Goal: Task Accomplishment & Management: Manage account settings

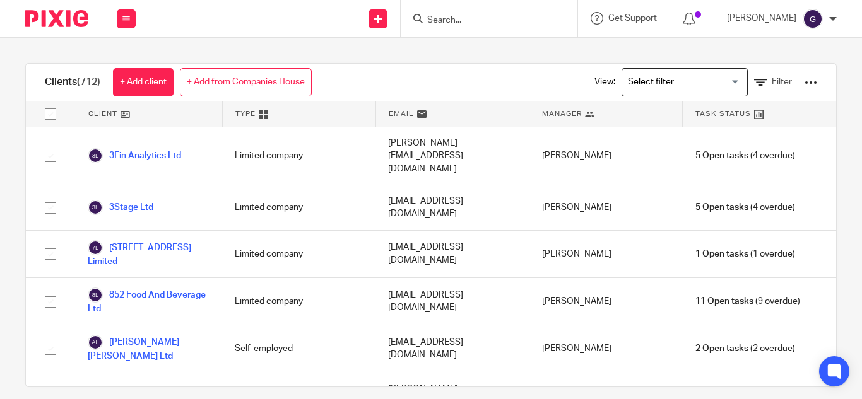
click at [480, 24] on input "Search" at bounding box center [483, 20] width 114 height 11
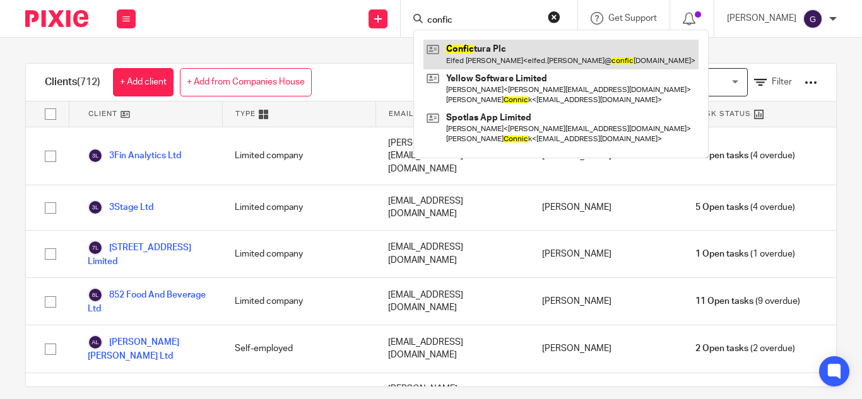
type input "confic"
click at [522, 45] on link at bounding box center [560, 54] width 275 height 29
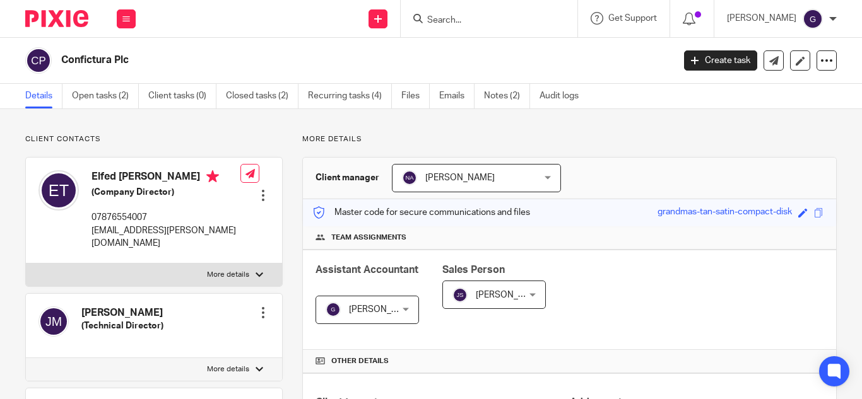
scroll to position [316, 0]
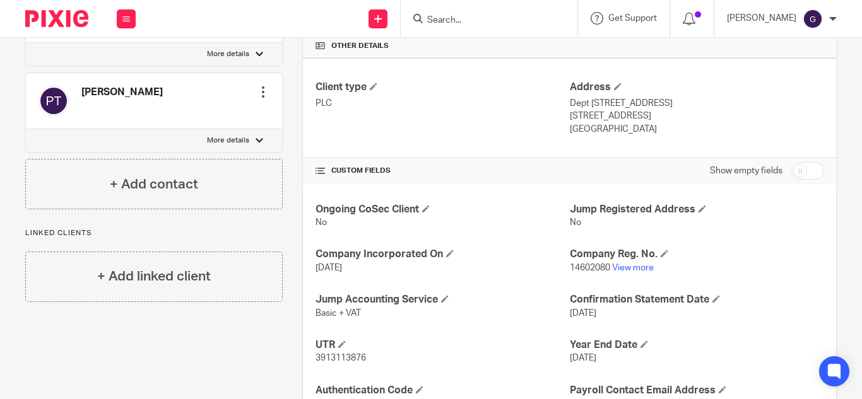
click at [764, 26] on div "[PERSON_NAME]" at bounding box center [782, 19] width 110 height 20
click at [759, 59] on li "My profile" at bounding box center [788, 51] width 83 height 18
click at [764, 51] on span "My profile" at bounding box center [783, 50] width 39 height 9
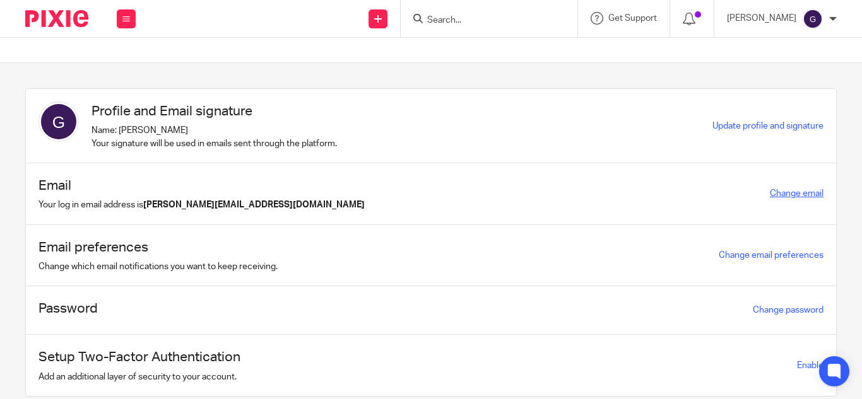
click at [795, 197] on link "Change email" at bounding box center [797, 193] width 54 height 9
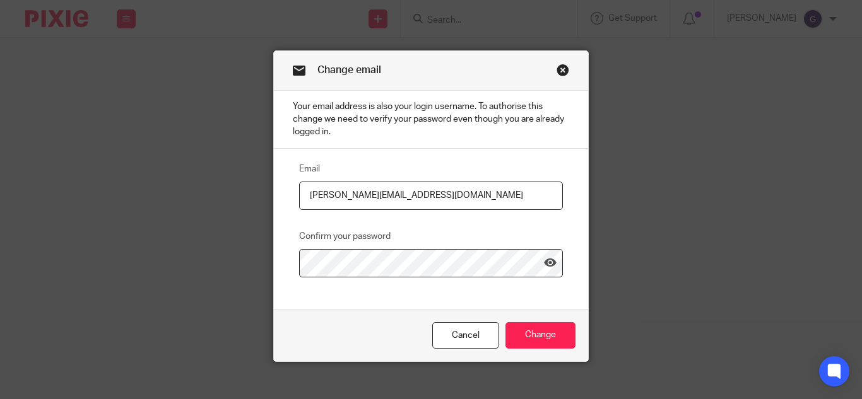
click at [557, 71] on link "Close this dialog window" at bounding box center [563, 72] width 13 height 17
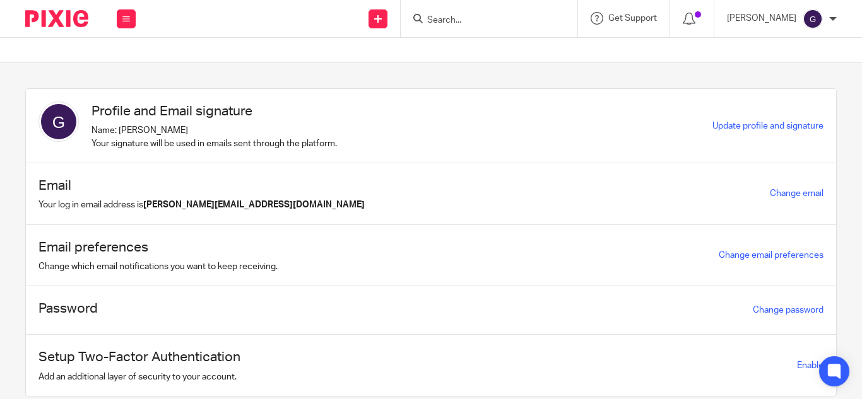
click at [179, 147] on p "Name: [PERSON_NAME] Your signature will be used in emails sent through the plat…" at bounding box center [214, 137] width 245 height 26
click at [712, 122] on span "Update profile and signature" at bounding box center [767, 126] width 111 height 9
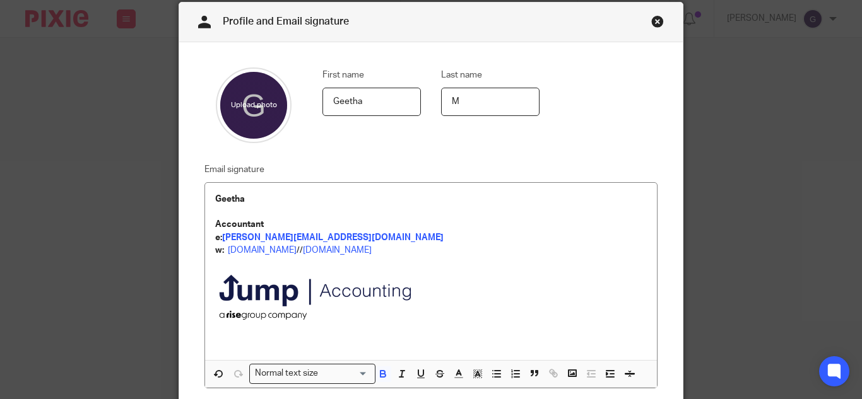
scroll to position [63, 0]
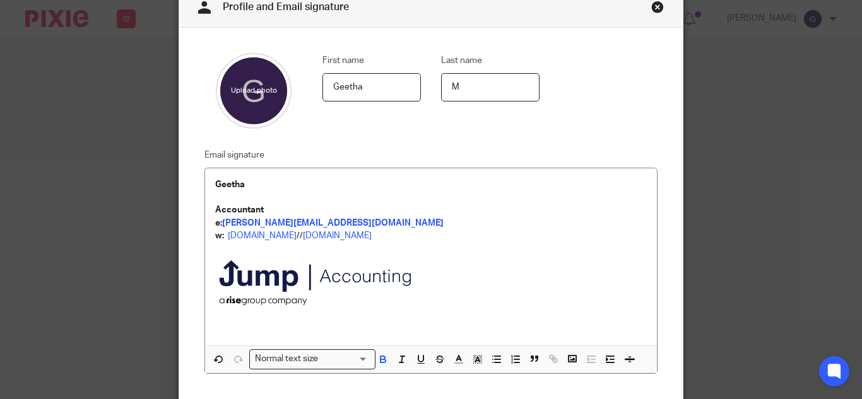
click at [327, 305] on img at bounding box center [320, 284] width 210 height 85
click at [205, 183] on div "Geetha Accountant e: geetha@jumpaccounting.co.uk w: jumpaccounting.co.uk // the…" at bounding box center [431, 257] width 452 height 178
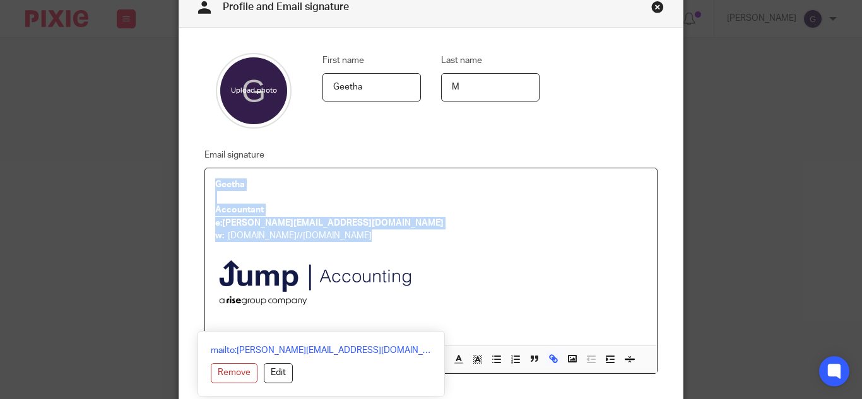
drag, startPoint x: 204, startPoint y: 179, endPoint x: 421, endPoint y: 290, distance: 243.3
click at [421, 290] on div "Geetha Accountant e: geetha@jumpaccounting.co.uk w: jumpaccounting.co.uk // the…" at bounding box center [431, 257] width 452 height 178
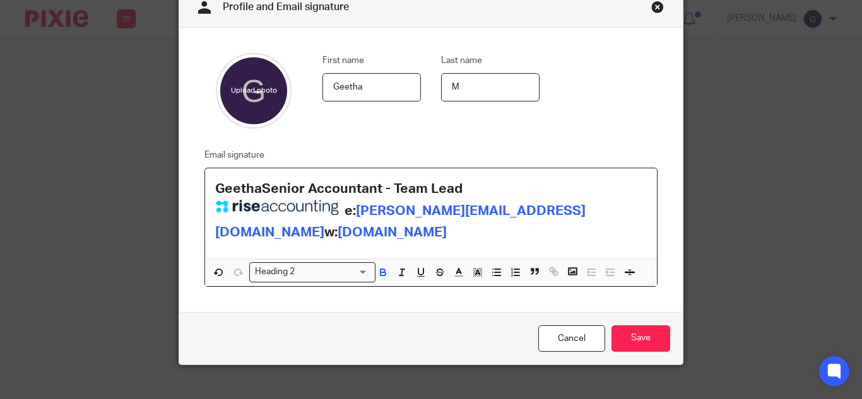
scroll to position [80, 0]
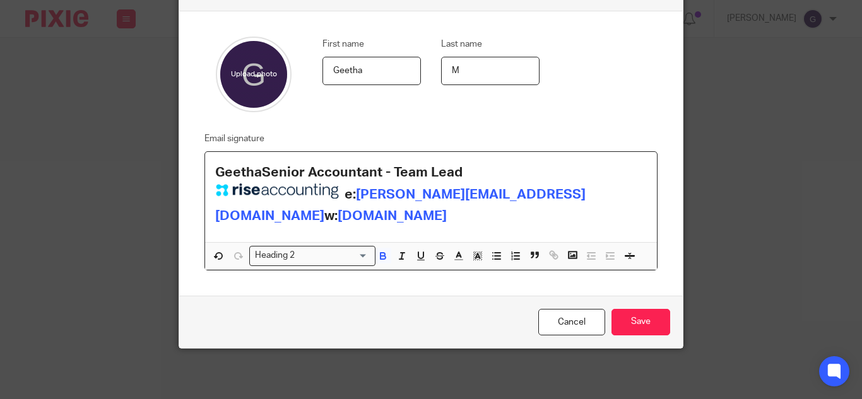
click at [256, 170] on strong "GeethaSenior Accountant - Team Lead" at bounding box center [338, 172] width 247 height 13
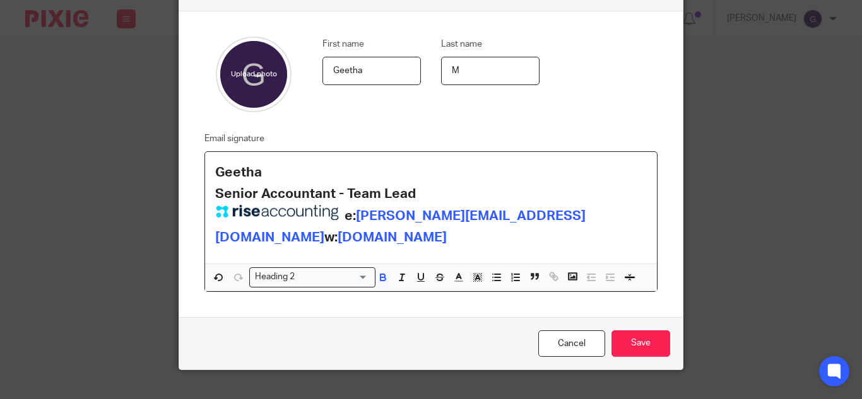
click at [338, 238] on strong "w:" at bounding box center [330, 237] width 13 height 13
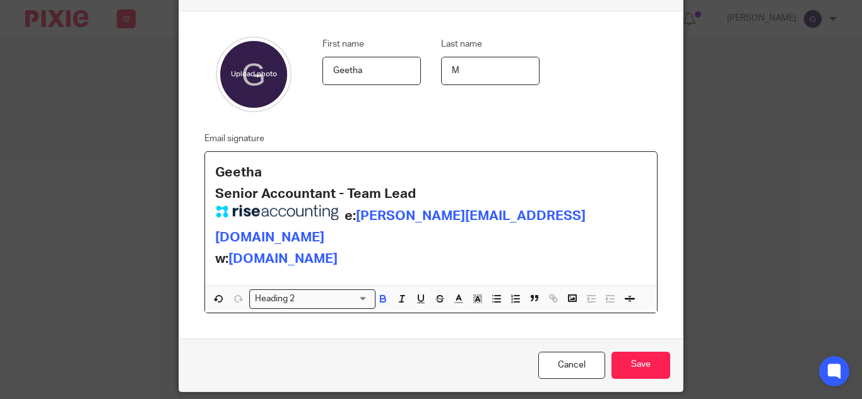
click at [339, 214] on span at bounding box center [279, 216] width 129 height 22
click at [351, 218] on strong "e:" at bounding box center [350, 216] width 11 height 13
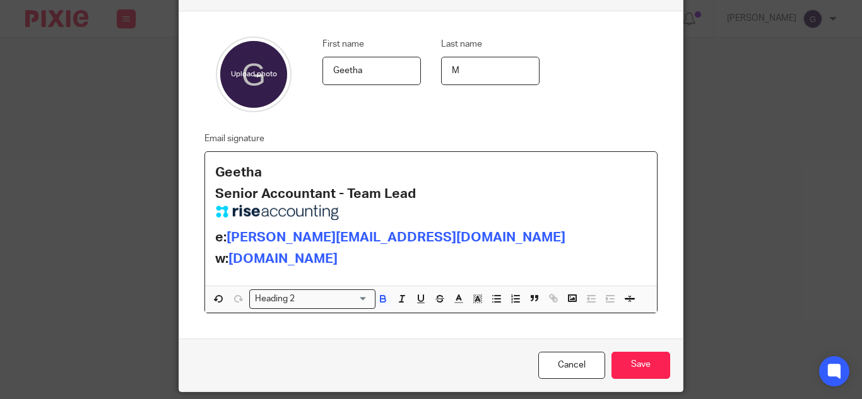
scroll to position [16, 0]
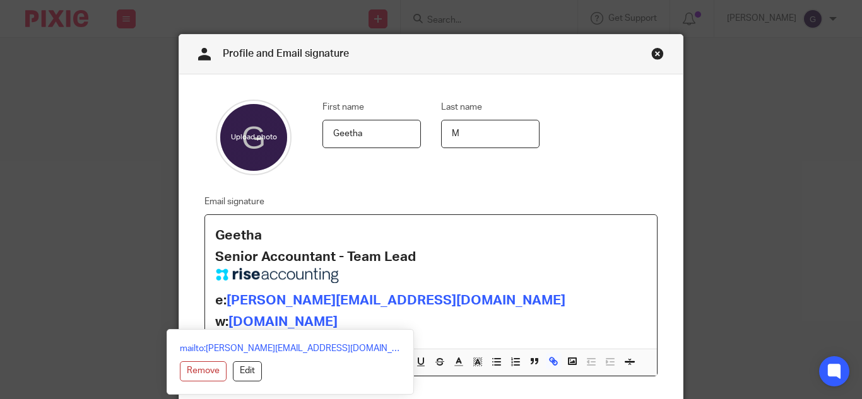
drag, startPoint x: 367, startPoint y: 322, endPoint x: 153, endPoint y: 230, distance: 233.5
click at [153, 230] on div "Profile and Email signature First name Geetha Last name M Email signature Geeth…" at bounding box center [431, 199] width 862 height 399
click at [369, 231] on h2 "Geetha" at bounding box center [431, 235] width 432 height 21
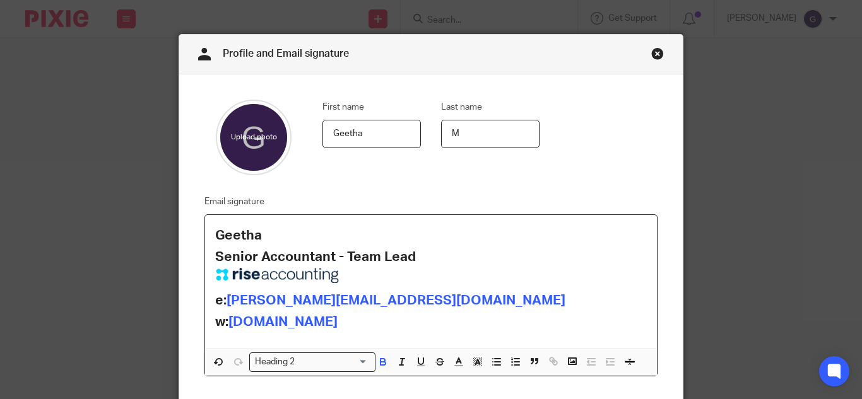
click at [413, 256] on h2 "Senior Accountant - Team Lead" at bounding box center [431, 269] width 432 height 44
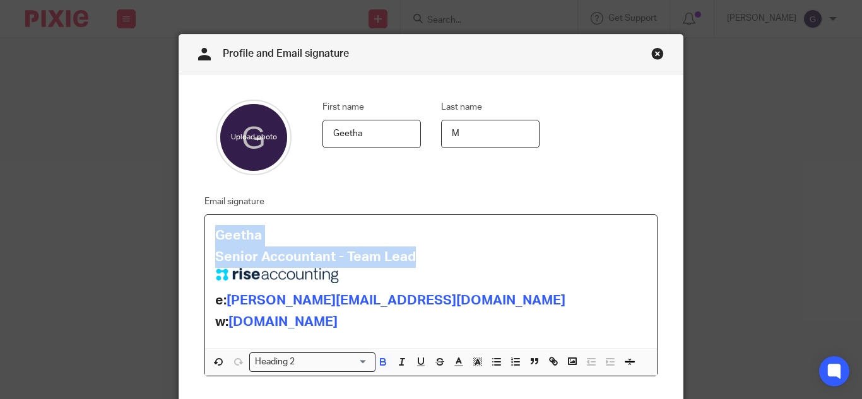
drag, startPoint x: 376, startPoint y: 252, endPoint x: 198, endPoint y: 236, distance: 178.7
click at [198, 236] on div "Email signature Geetha Senior Accountant - Team Lead e: geetha@riseaccounting.c…" at bounding box center [421, 285] width 473 height 182
click at [535, 362] on icon "button" at bounding box center [534, 361] width 11 height 11
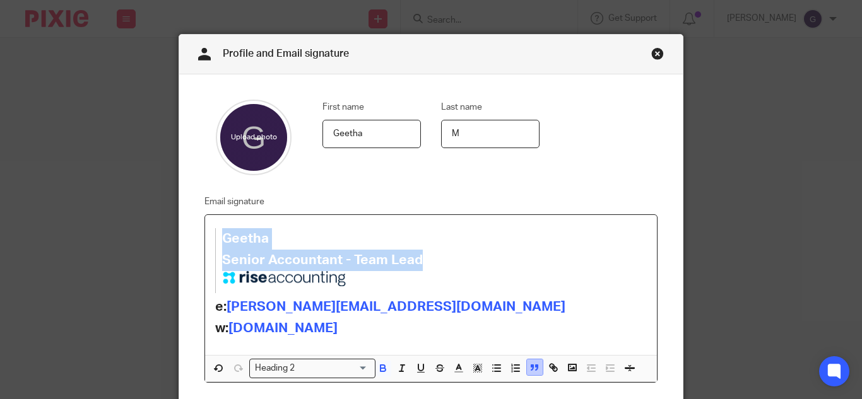
click at [535, 369] on icon "button" at bounding box center [534, 367] width 11 height 11
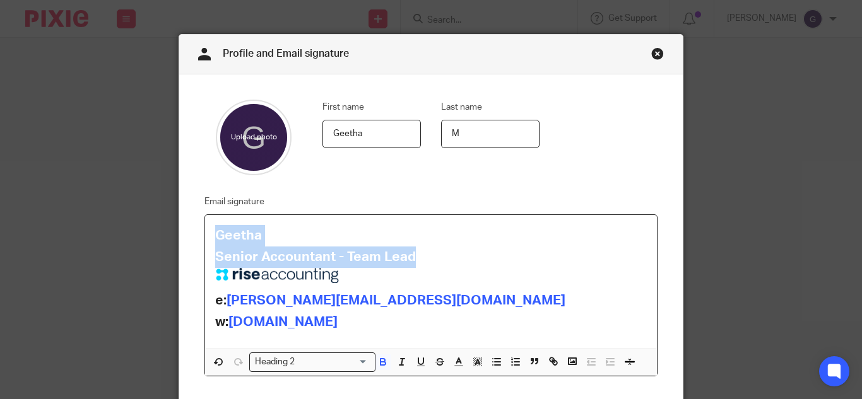
click at [435, 250] on h2 "Senior Accountant - Team Lead" at bounding box center [431, 269] width 432 height 44
click at [425, 258] on h2 "Senior Accountant - Team Lead" at bounding box center [431, 269] width 432 height 44
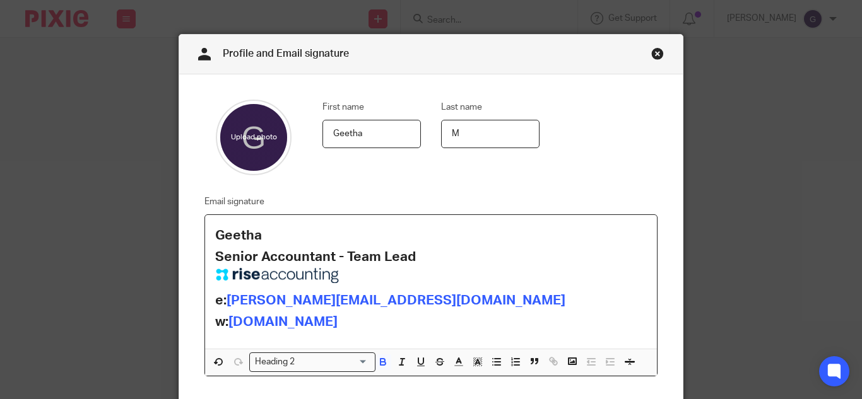
click at [306, 271] on img at bounding box center [278, 275] width 126 height 15
click at [246, 252] on strong "Senior Accountant - Team Lead" at bounding box center [315, 257] width 201 height 13
click at [411, 256] on h2 "Senior Accountant - Team Lead" at bounding box center [431, 269] width 432 height 44
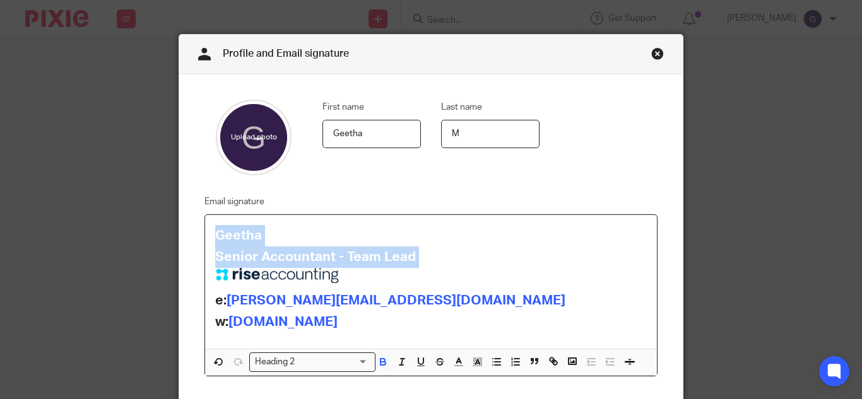
drag, startPoint x: 411, startPoint y: 256, endPoint x: 210, endPoint y: 227, distance: 202.8
click at [210, 227] on div "Geetha Senior Accountant - Team Lead e: geetha@riseaccounting.co.uk w: riseacco…" at bounding box center [431, 282] width 452 height 134
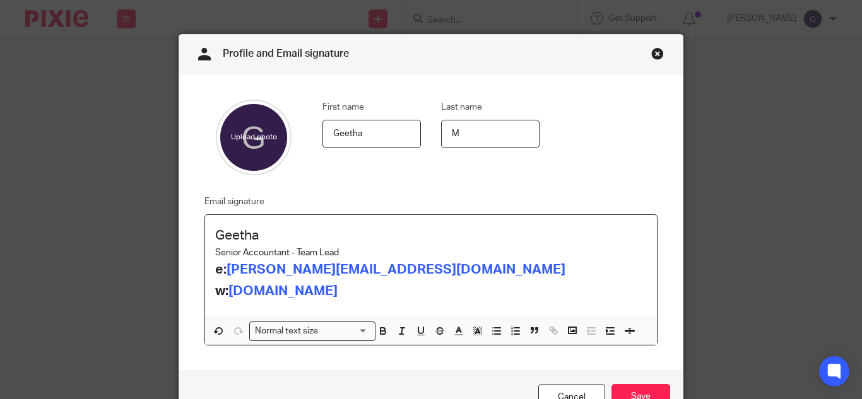
click at [258, 234] on h2 "Geetha" at bounding box center [431, 235] width 432 height 21
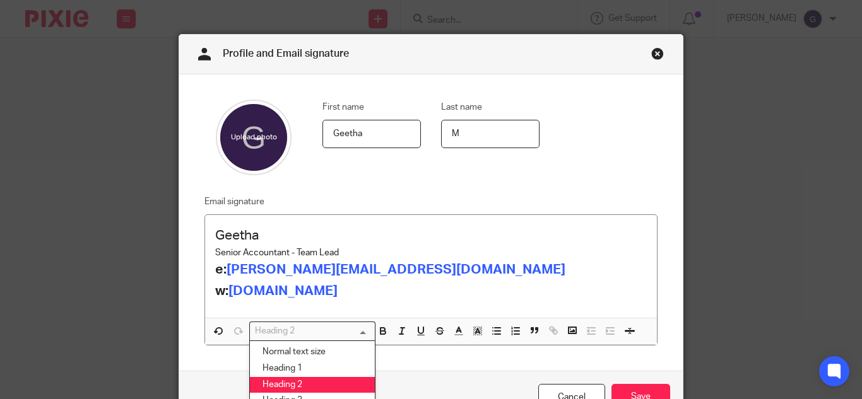
click at [360, 329] on input "Search for option" at bounding box center [309, 331] width 117 height 13
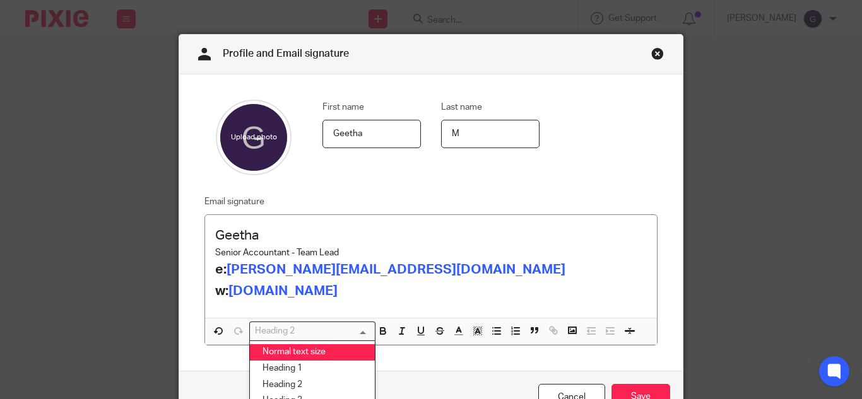
click at [324, 348] on li "Normal text size" at bounding box center [312, 353] width 125 height 16
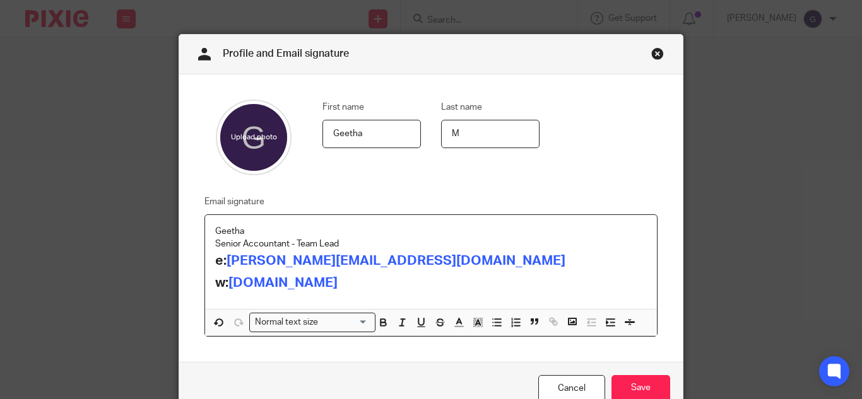
click at [345, 245] on p "Senior Accountant - Team Lead" at bounding box center [431, 244] width 432 height 13
drag, startPoint x: 345, startPoint y: 245, endPoint x: 204, endPoint y: 230, distance: 141.6
click at [205, 230] on div "Geetha Senior Accountant - Team Lead e: geetha@riseaccounting.co.uk w: riseacco…" at bounding box center [431, 262] width 452 height 94
click at [146, 287] on div "Profile and Email signature First name Geetha Last name M Email signature Geeth…" at bounding box center [431, 199] width 862 height 399
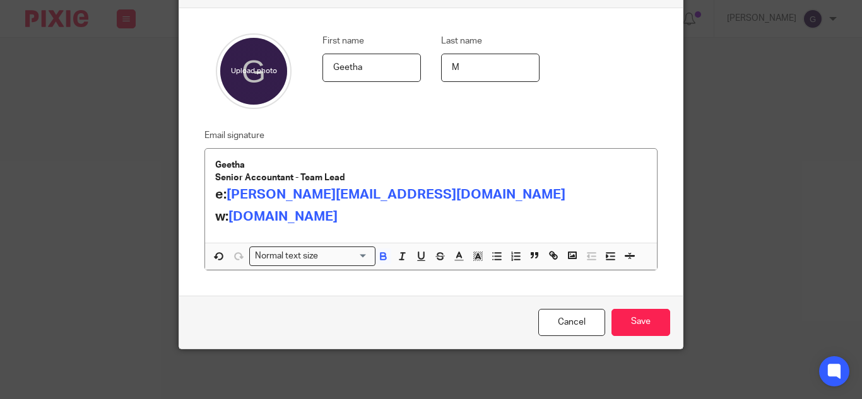
scroll to position [83, 0]
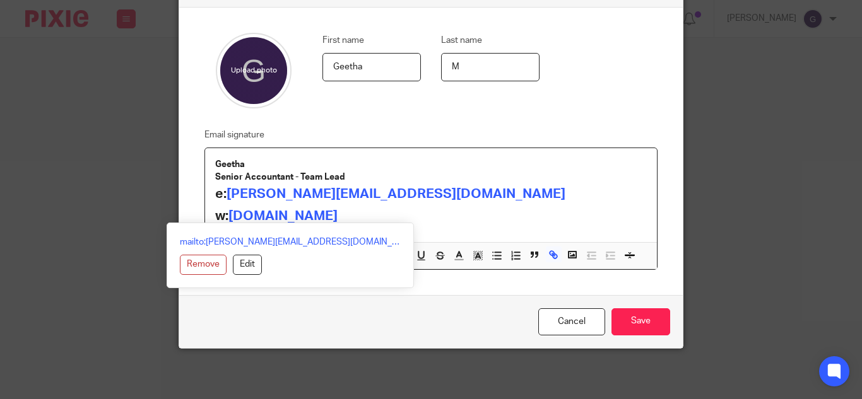
drag, startPoint x: 368, startPoint y: 220, endPoint x: 184, endPoint y: 199, distance: 184.8
click at [185, 199] on div "Email signature Geetha Senior Accountant - Team Lead e: geetha@riseaccounting.c…" at bounding box center [421, 198] width 473 height 143
click at [360, 328] on div "Cancel Save" at bounding box center [431, 321] width 504 height 53
drag, startPoint x: 204, startPoint y: 198, endPoint x: 355, endPoint y: 224, distance: 152.4
click at [355, 224] on div "Geetha Senior Accountant - Team Lead e: geetha@riseaccounting.co.uk w: riseacco…" at bounding box center [431, 208] width 452 height 121
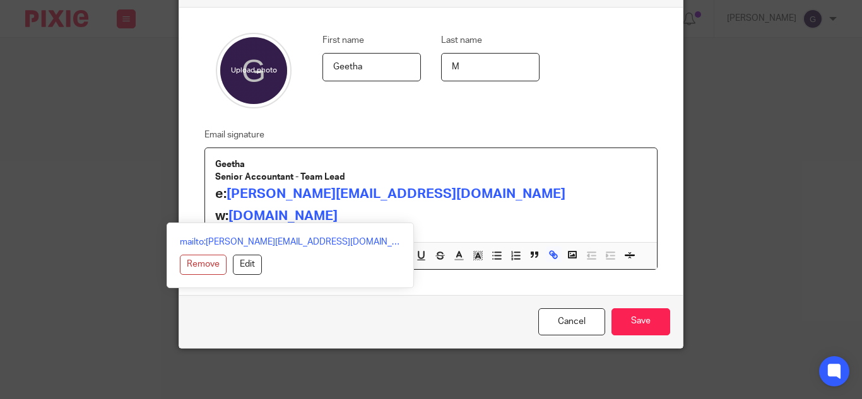
click at [408, 227] on h2 "w: riseaccounting.co.uk" at bounding box center [431, 216] width 432 height 21
click at [367, 304] on div "Cancel Save" at bounding box center [431, 321] width 504 height 53
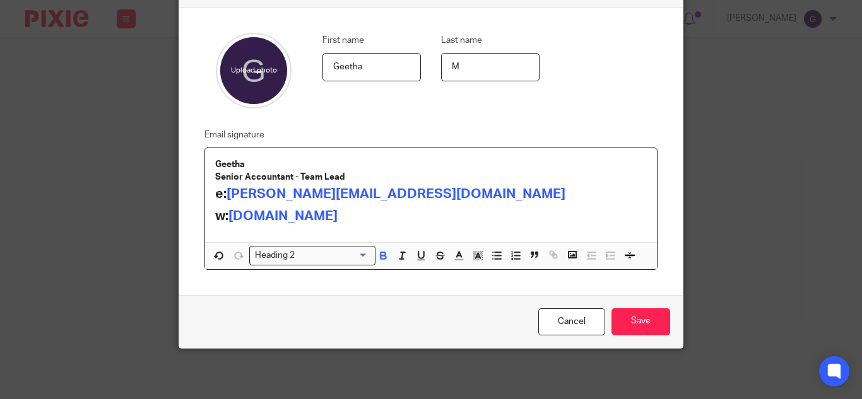
click at [372, 229] on div "Geetha Senior Accountant - Team Lead e: geetha@riseaccounting.co.uk w: riseacco…" at bounding box center [431, 195] width 452 height 94
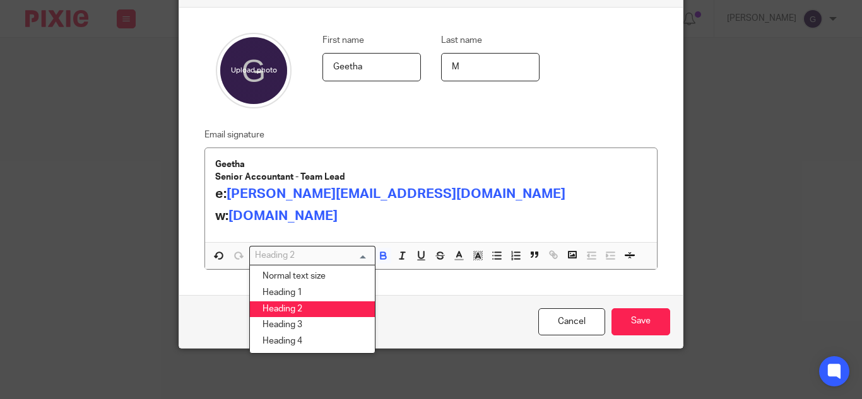
click at [352, 252] on input "Search for option" at bounding box center [309, 255] width 117 height 13
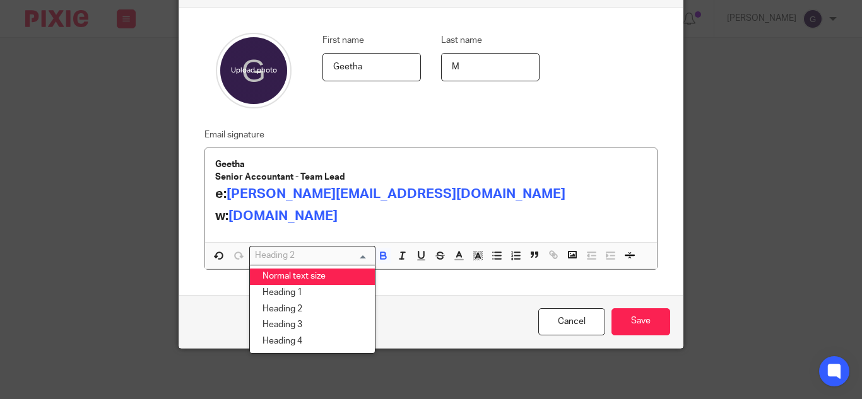
click at [335, 275] on li "Normal text size" at bounding box center [312, 277] width 125 height 16
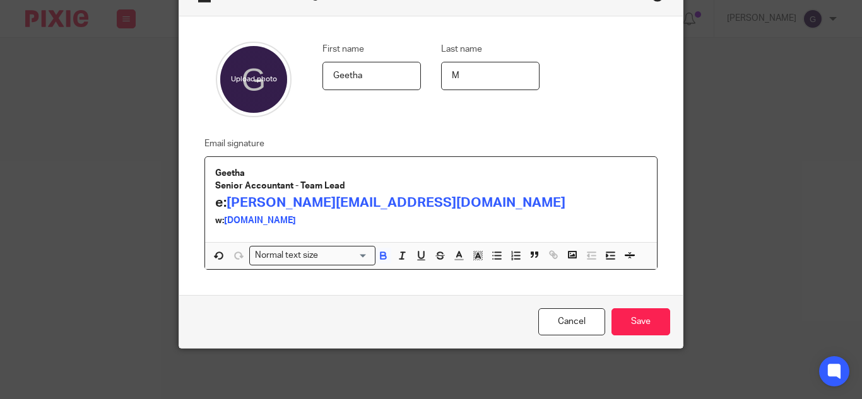
click at [432, 210] on h2 "e: geetha@riseaccounting.co.uk" at bounding box center [431, 202] width 432 height 21
click at [322, 260] on input "Search for option" at bounding box center [333, 255] width 69 height 13
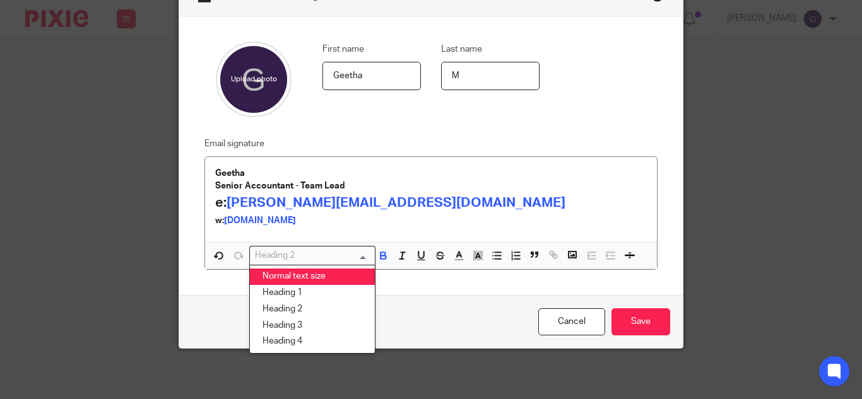
click at [295, 278] on li "Normal text size" at bounding box center [312, 277] width 125 height 16
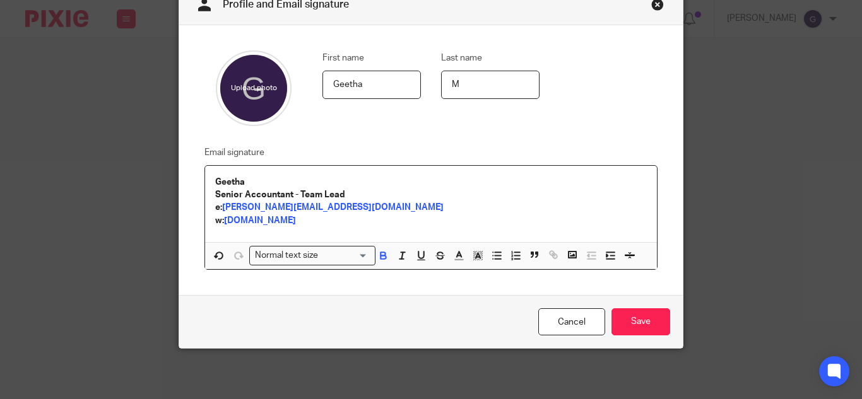
scroll to position [66, 0]
click at [263, 317] on div "Cancel Save" at bounding box center [431, 321] width 504 height 53
click at [345, 190] on p "Senior Accountant - Team Lead" at bounding box center [431, 195] width 432 height 13
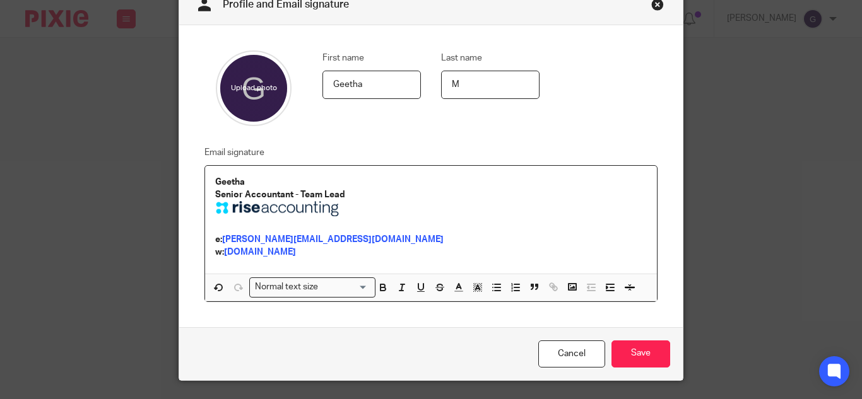
click at [319, 324] on div "First name Geetha Last name M Email signature Geetha Senior Accountant - Team L…" at bounding box center [431, 176] width 504 height 302
click at [316, 341] on div "Cancel Save" at bounding box center [431, 354] width 504 height 53
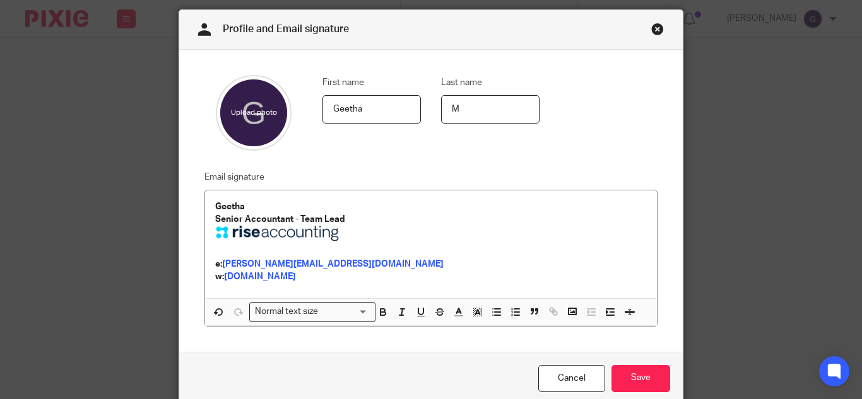
scroll to position [63, 0]
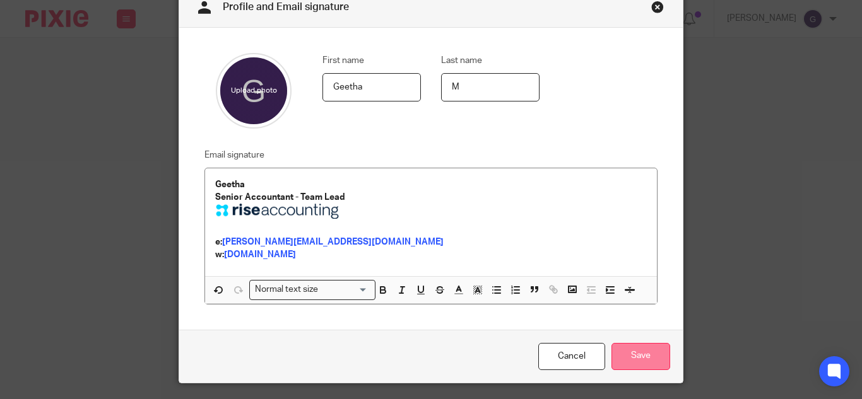
click at [634, 362] on input "Save" at bounding box center [640, 356] width 59 height 27
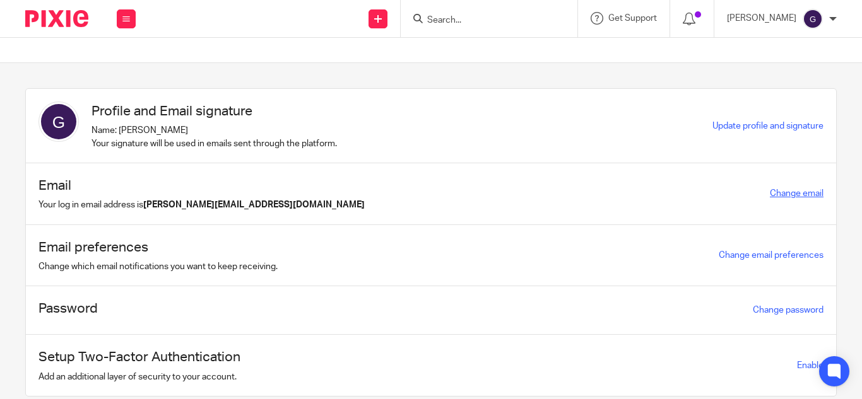
click at [770, 189] on link "Change email" at bounding box center [797, 193] width 54 height 9
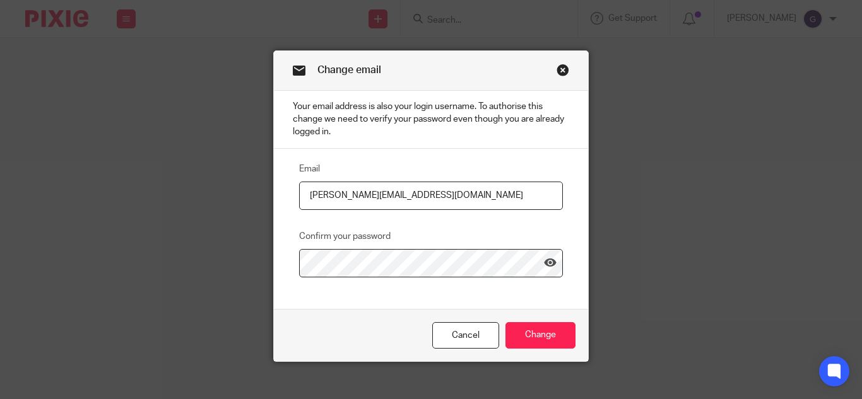
click at [359, 197] on input "[PERSON_NAME][EMAIL_ADDRESS][DOMAIN_NAME]" at bounding box center [431, 196] width 264 height 28
type input "[PERSON_NAME][EMAIL_ADDRESS][DOMAIN_NAME]"
click at [544, 264] on icon at bounding box center [550, 263] width 13 height 13
click at [539, 343] on input "Change" at bounding box center [540, 335] width 70 height 27
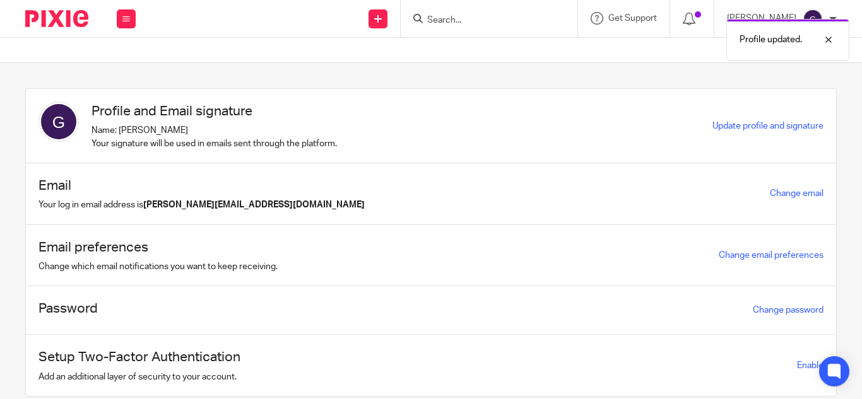
scroll to position [42, 0]
